Goal: Find specific page/section: Find specific page/section

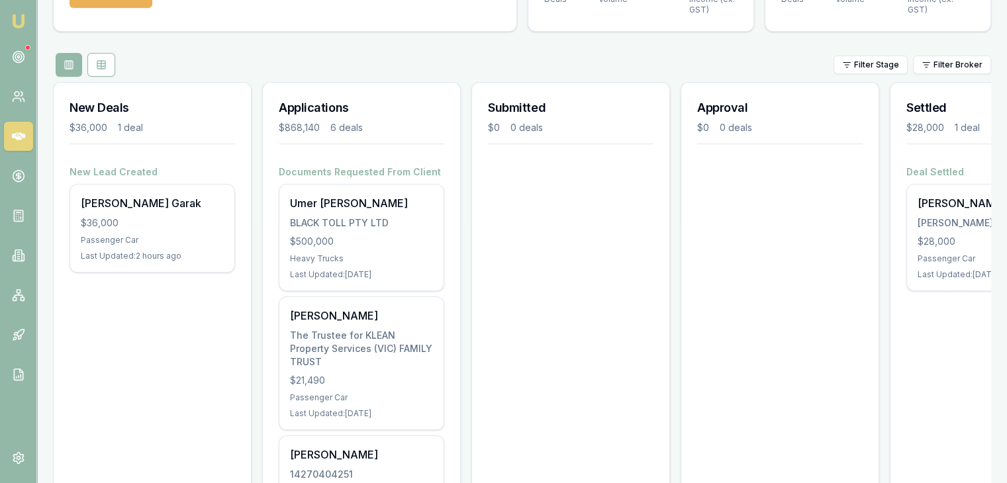
scroll to position [117, 0]
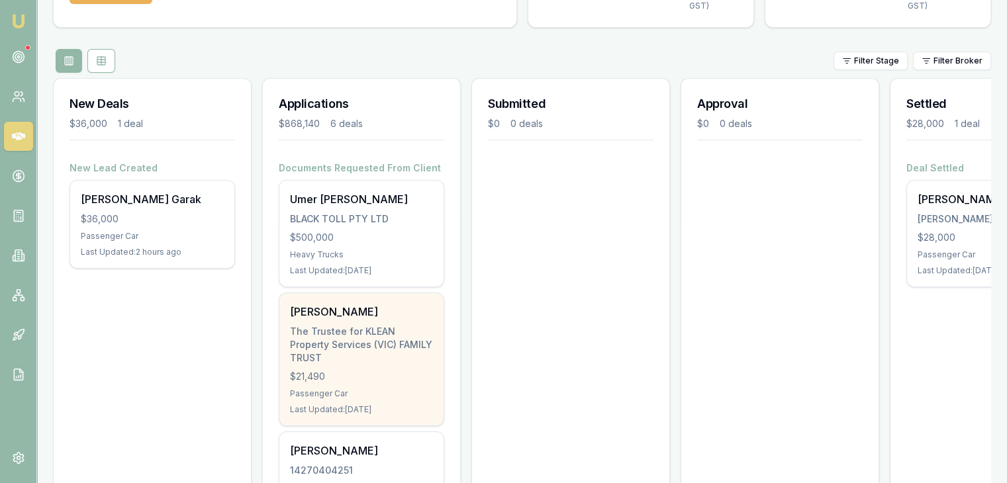
click at [344, 353] on div "[PERSON_NAME] The Trustee for KLEAN Property Services ([GEOGRAPHIC_DATA]) FAMIL…" at bounding box center [361, 359] width 164 height 132
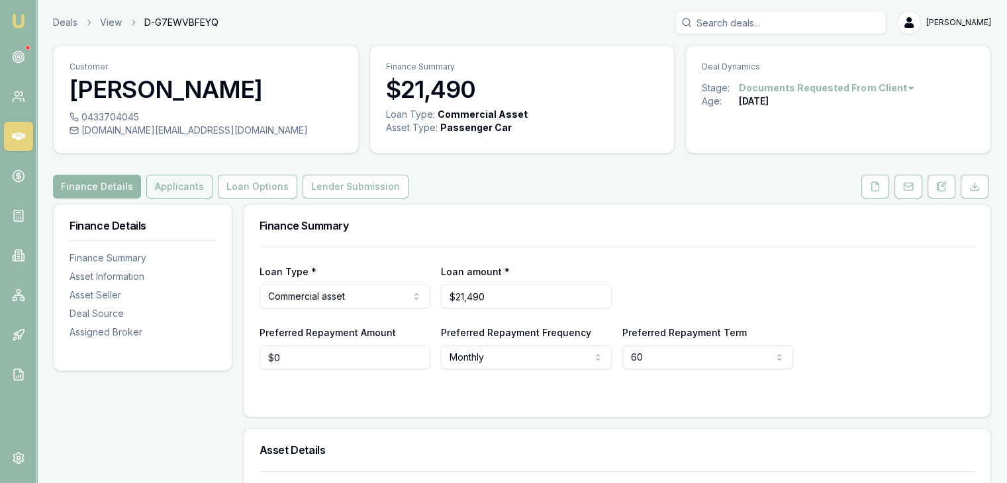
click at [154, 185] on button "Applicants" at bounding box center [179, 187] width 66 height 24
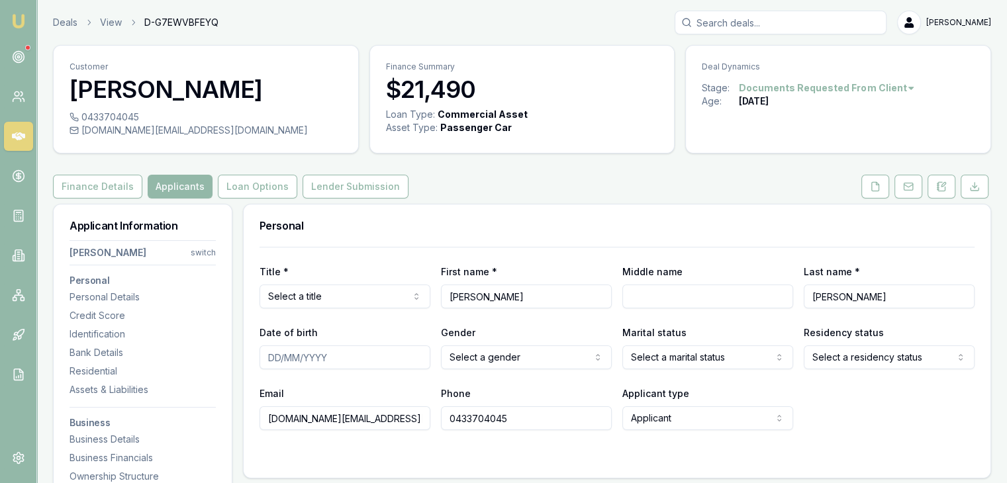
drag, startPoint x: 266, startPoint y: 414, endPoint x: 373, endPoint y: 419, distance: 107.4
drag, startPoint x: 373, startPoint y: 419, endPoint x: 304, endPoint y: 418, distance: 69.5
drag, startPoint x: 304, startPoint y: 418, endPoint x: 268, endPoint y: 418, distance: 35.8
click at [268, 418] on input "kleanpro.au@gmail.com" at bounding box center [345, 419] width 171 height 24
drag, startPoint x: 268, startPoint y: 418, endPoint x: 338, endPoint y: 415, distance: 70.3
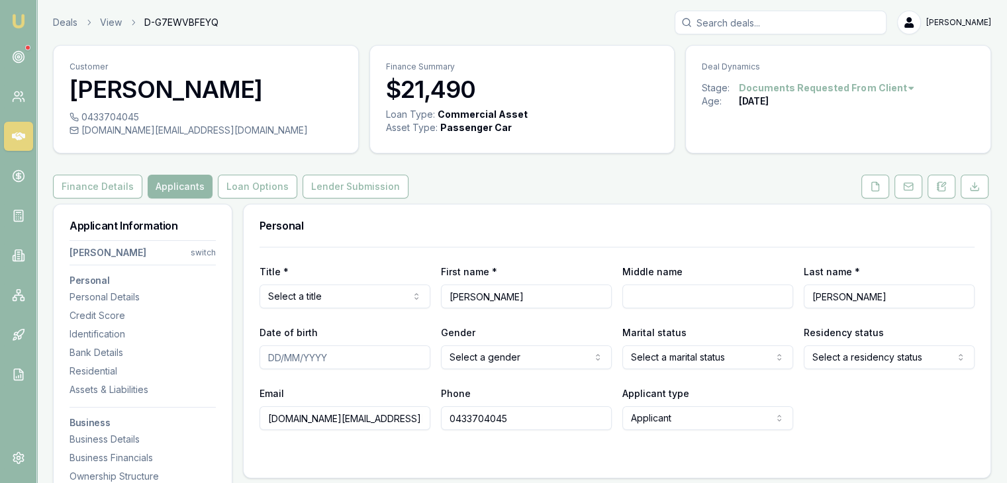
drag, startPoint x: 338, startPoint y: 415, endPoint x: 595, endPoint y: 233, distance: 314.9
click at [599, 228] on h3 "Personal" at bounding box center [617, 225] width 715 height 11
drag, startPoint x: 265, startPoint y: 417, endPoint x: 389, endPoint y: 420, distance: 124.5
click at [389, 420] on input "kleanpro.au@gmail.com" at bounding box center [345, 419] width 171 height 24
drag, startPoint x: 445, startPoint y: 412, endPoint x: 520, endPoint y: 422, distance: 76.0
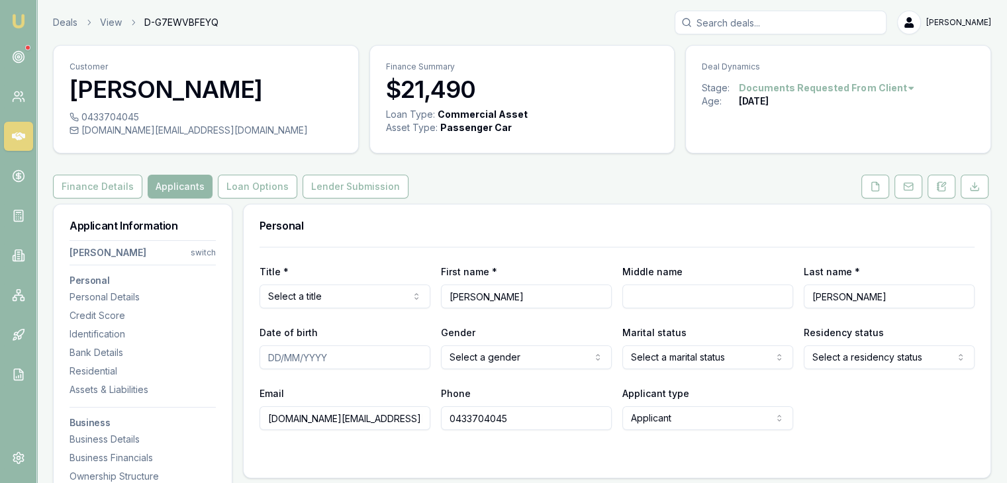
click at [520, 422] on input "0433704045" at bounding box center [526, 419] width 171 height 24
click at [27, 49] on div at bounding box center [27, 47] width 5 height 5
click at [21, 53] on icon at bounding box center [18, 56] width 13 height 13
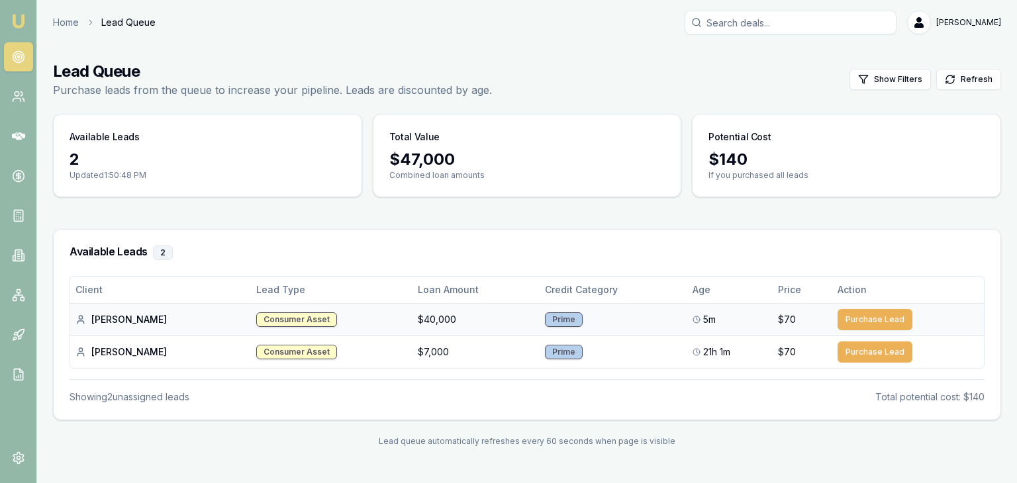
click at [107, 318] on div "Tadiwa M." at bounding box center [160, 319] width 170 height 13
